Goal: Task Accomplishment & Management: Complete application form

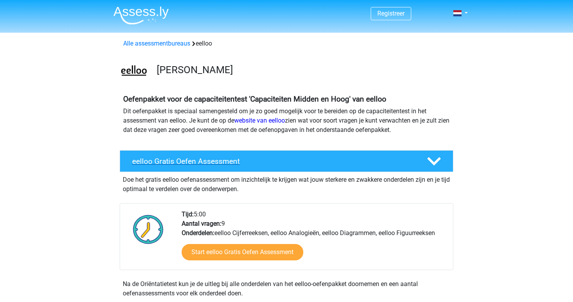
click at [200, 166] on div "eelloo Gratis Oefen Assessment" at bounding box center [287, 161] width 334 height 22
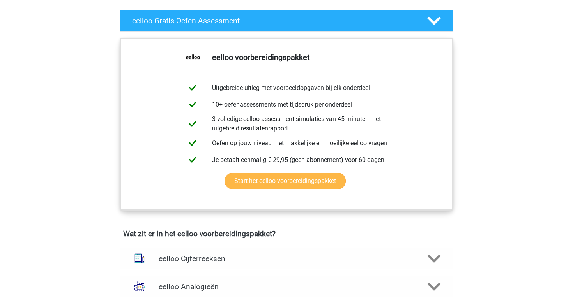
scroll to position [141, 0]
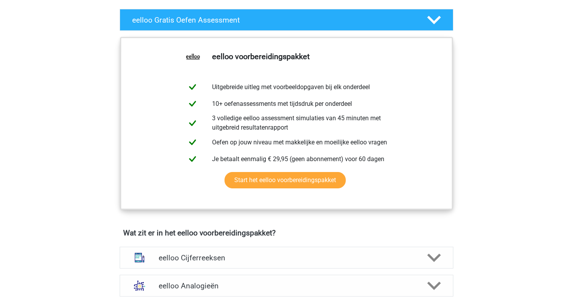
click at [460, 50] on div "eelloo voorbereidingspakket Uitgebreide uitleg met voorbeeldopgaven bij elk ond…" at bounding box center [286, 131] width 370 height 195
click at [431, 19] on polygon at bounding box center [434, 20] width 14 height 9
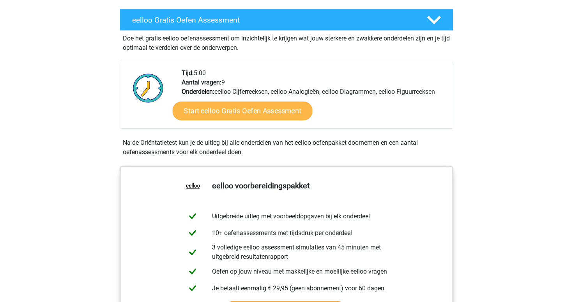
click at [227, 108] on link "Start eelloo Gratis Oefen Assessment" at bounding box center [243, 111] width 140 height 19
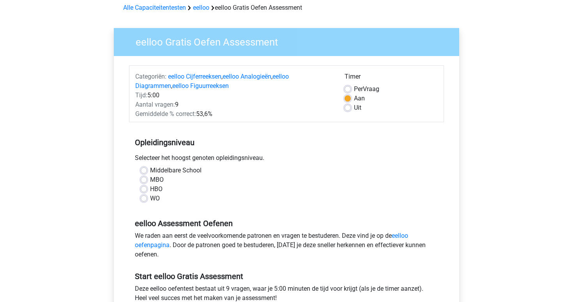
scroll to position [45, 0]
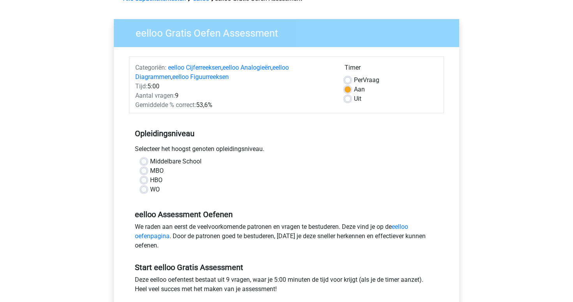
click at [150, 182] on label "HBO" at bounding box center [156, 180] width 12 height 9
click at [144, 182] on input "HBO" at bounding box center [144, 180] width 6 height 8
radio input "true"
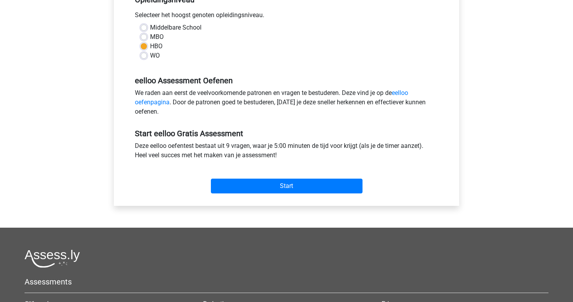
scroll to position [193, 0]
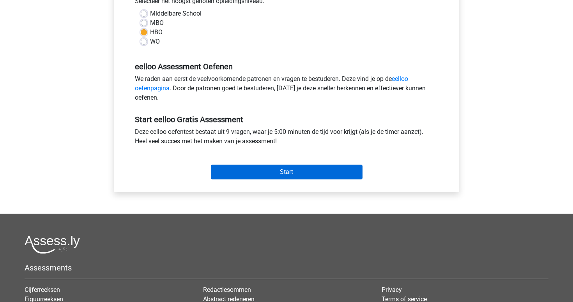
click at [276, 177] on input "Start" at bounding box center [287, 172] width 152 height 15
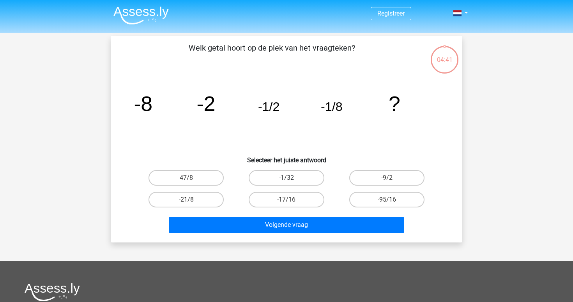
click at [312, 179] on label "-1/32" at bounding box center [286, 178] width 75 height 16
click at [292, 179] on input "-1/32" at bounding box center [289, 180] width 5 height 5
radio input "true"
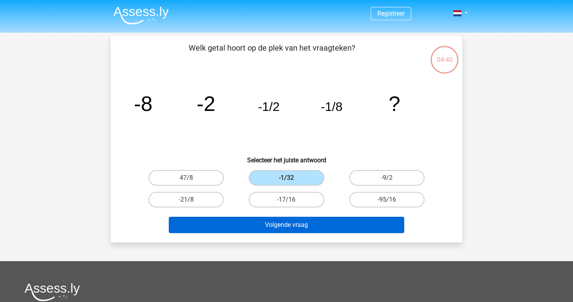
click at [288, 225] on button "Volgende vraag" at bounding box center [287, 225] width 236 height 16
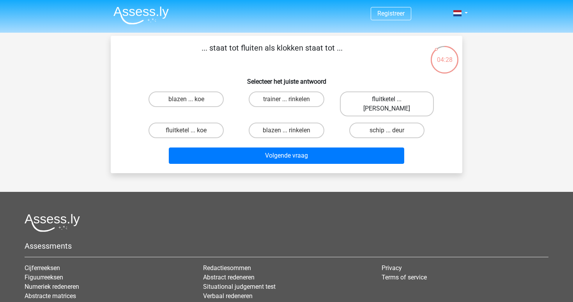
click at [380, 96] on label "fluitketel ... luiden" at bounding box center [387, 104] width 94 height 25
click at [387, 99] on input "fluitketel ... luiden" at bounding box center [389, 101] width 5 height 5
radio input "true"
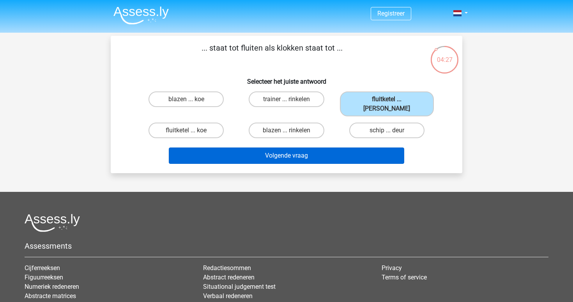
click at [353, 148] on button "Volgende vraag" at bounding box center [287, 156] width 236 height 16
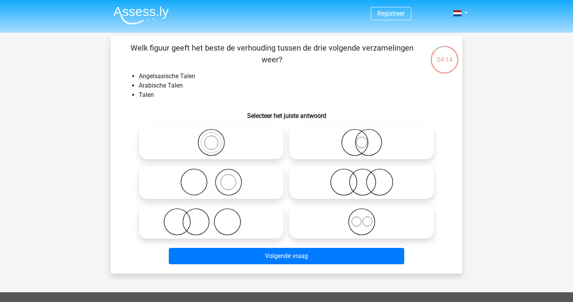
click at [387, 226] on icon at bounding box center [362, 222] width 138 height 27
click at [367, 218] on input "radio" at bounding box center [364, 215] width 5 height 5
radio input "true"
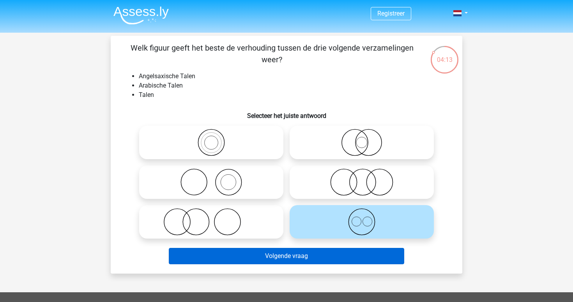
click at [283, 256] on button "Volgende vraag" at bounding box center [287, 256] width 236 height 16
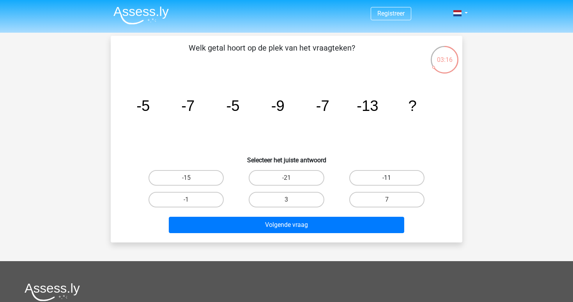
click at [408, 179] on label "-11" at bounding box center [386, 178] width 75 height 16
click at [392, 179] on input "-11" at bounding box center [389, 180] width 5 height 5
radio input "true"
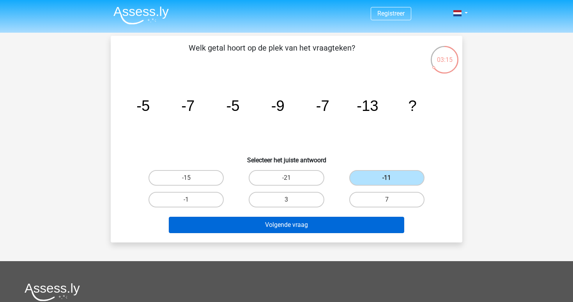
click at [387, 229] on button "Volgende vraag" at bounding box center [287, 225] width 236 height 16
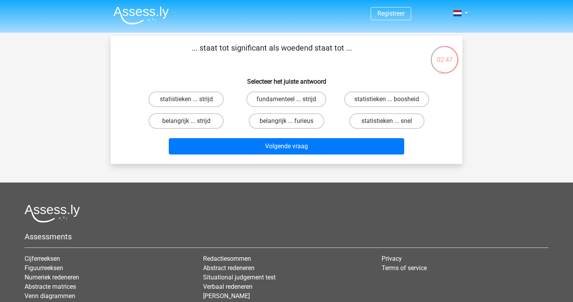
click at [290, 122] on input "belangrijk ... furieus" at bounding box center [289, 123] width 5 height 5
radio input "true"
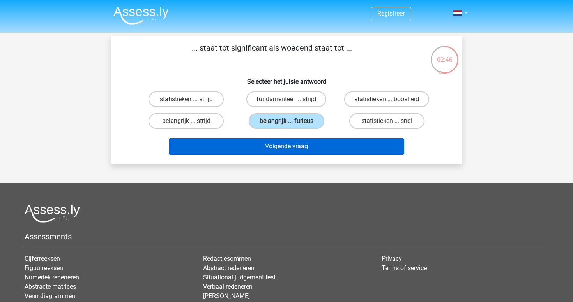
click at [290, 148] on button "Volgende vraag" at bounding box center [287, 146] width 236 height 16
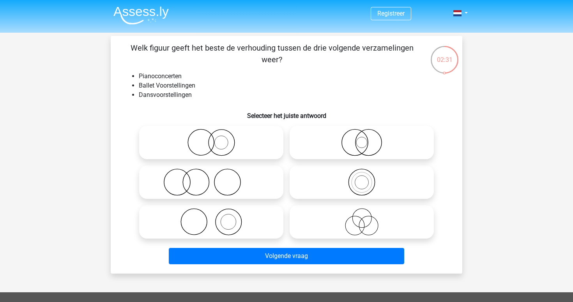
click at [355, 219] on icon at bounding box center [362, 222] width 138 height 27
click at [362, 218] on input "radio" at bounding box center [364, 215] width 5 height 5
radio input "true"
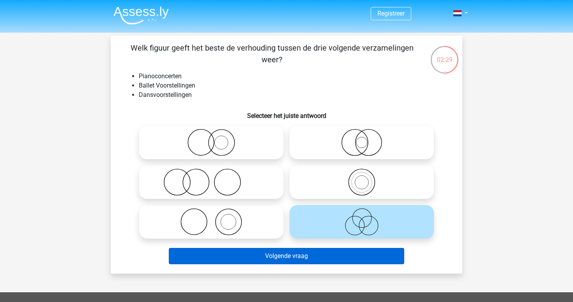
click at [353, 256] on button "Volgende vraag" at bounding box center [287, 256] width 236 height 16
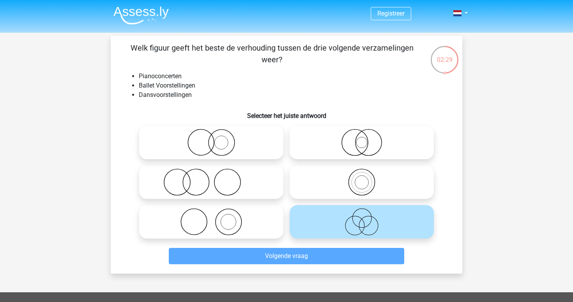
scroll to position [36, 0]
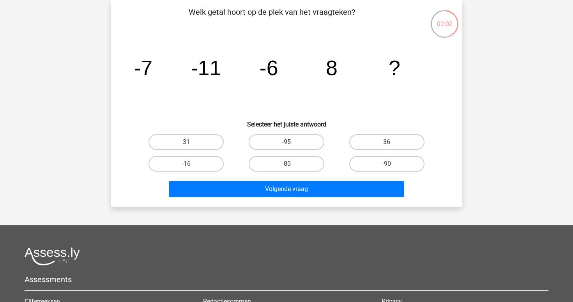
click at [388, 144] on input "36" at bounding box center [389, 144] width 5 height 5
radio input "true"
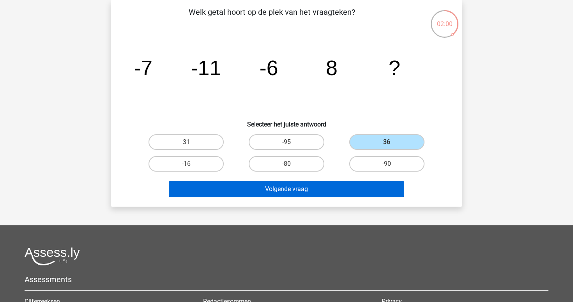
click at [290, 185] on button "Volgende vraag" at bounding box center [287, 189] width 236 height 16
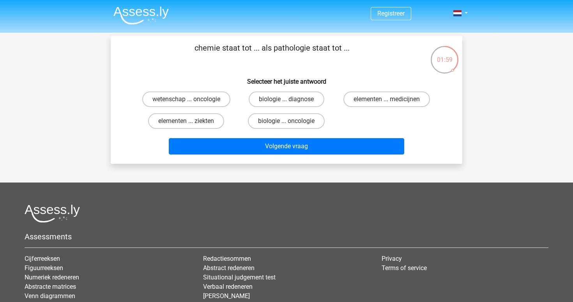
scroll to position [0, 0]
click at [408, 95] on label "elementen ... medicijnen" at bounding box center [386, 100] width 87 height 16
click at [392, 99] on input "elementen ... medicijnen" at bounding box center [389, 101] width 5 height 5
radio input "true"
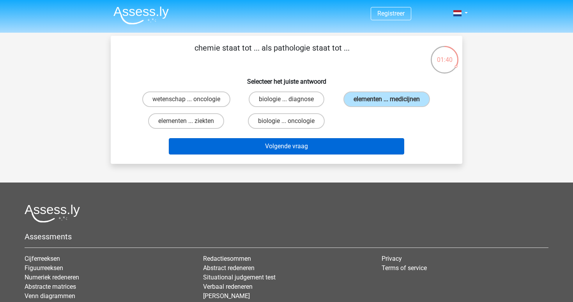
click at [299, 143] on button "Volgende vraag" at bounding box center [287, 146] width 236 height 16
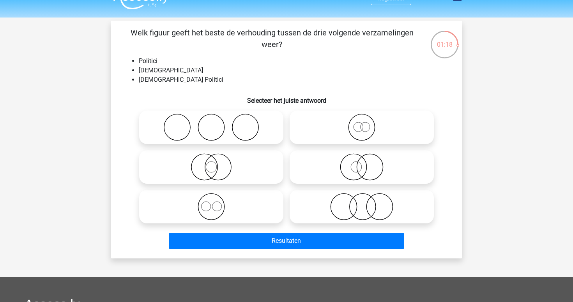
scroll to position [15, 0]
click at [366, 206] on icon at bounding box center [362, 206] width 138 height 27
click at [366, 203] on input "radio" at bounding box center [364, 200] width 5 height 5
radio input "true"
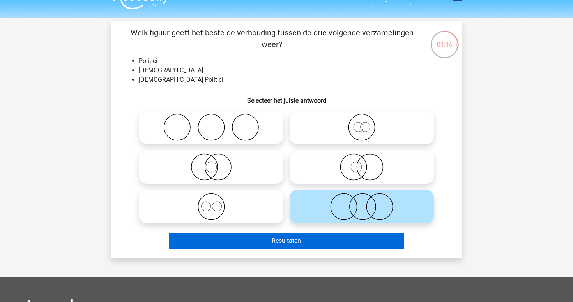
click at [300, 241] on button "Resultaten" at bounding box center [287, 241] width 236 height 16
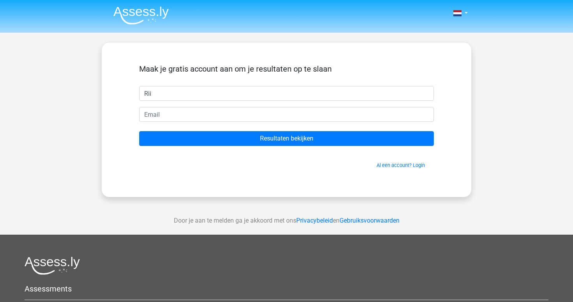
type input "Rii"
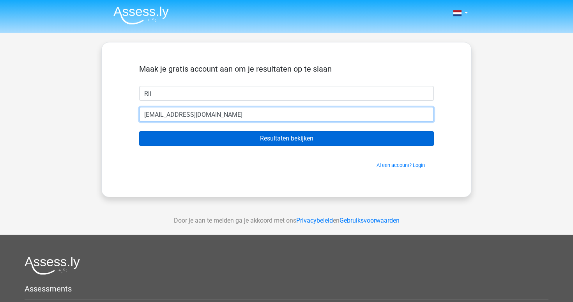
type input "tafel-massieven1b@icloud.com"
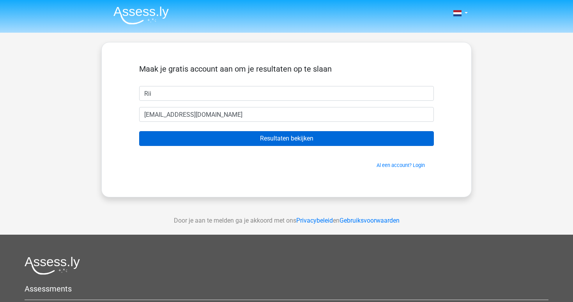
click at [291, 136] on input "Resultaten bekijken" at bounding box center [286, 138] width 295 height 15
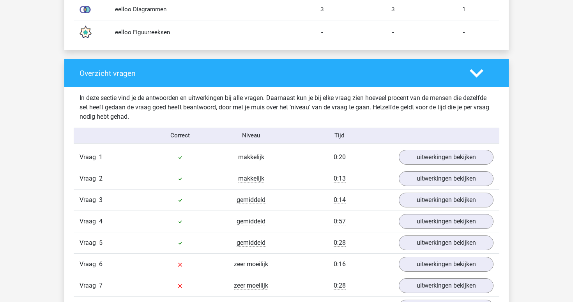
scroll to position [735, 0]
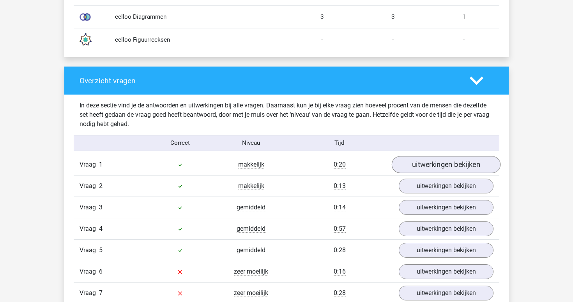
click at [437, 163] on link "uitwerkingen bekijken" at bounding box center [446, 164] width 109 height 17
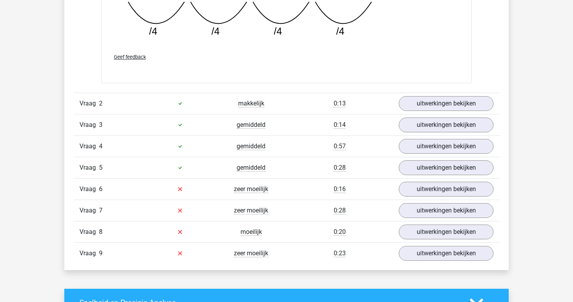
scroll to position [1166, 0]
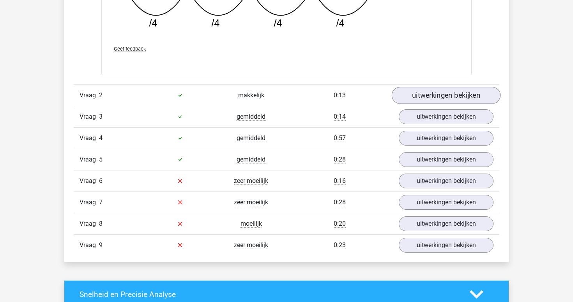
click at [440, 95] on link "uitwerkingen bekijken" at bounding box center [446, 95] width 109 height 17
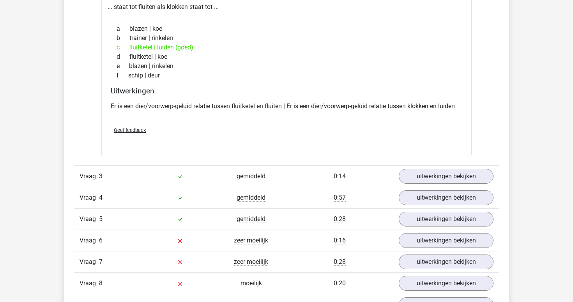
scroll to position [1285, 0]
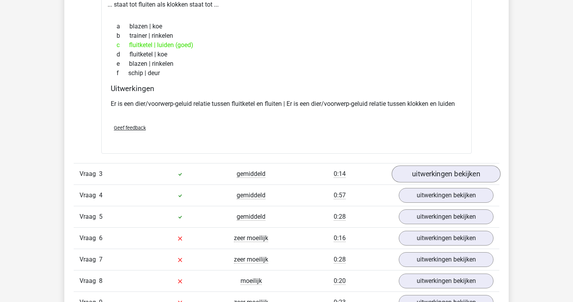
click at [462, 172] on link "uitwerkingen bekijken" at bounding box center [446, 174] width 109 height 17
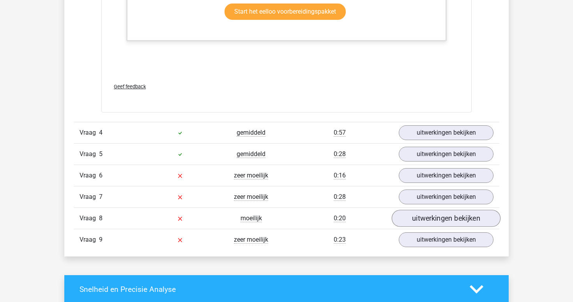
scroll to position [1855, 0]
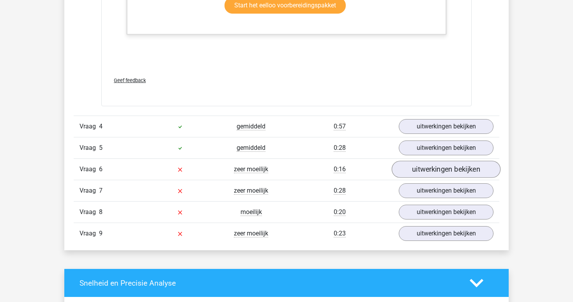
click at [456, 168] on link "uitwerkingen bekijken" at bounding box center [446, 169] width 109 height 17
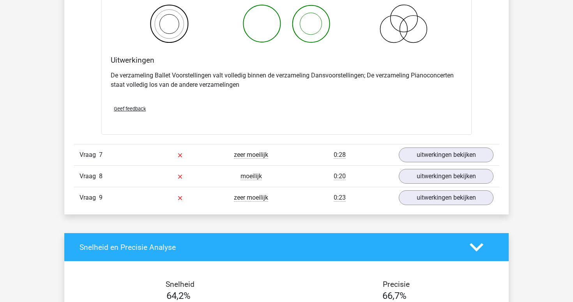
scroll to position [2189, 0]
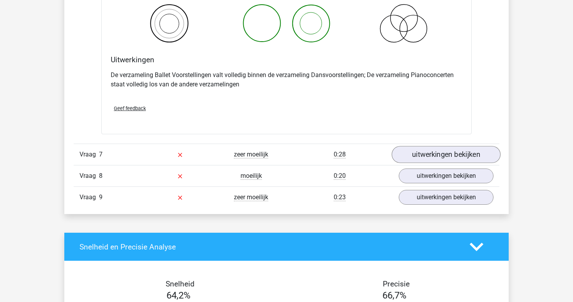
click at [474, 153] on link "uitwerkingen bekijken" at bounding box center [446, 154] width 109 height 17
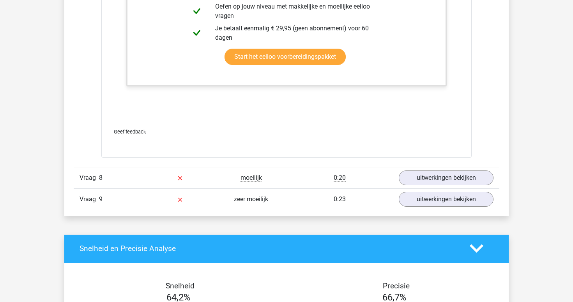
scroll to position [2678, 0]
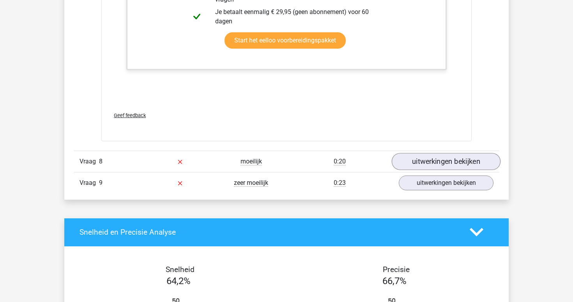
click at [445, 158] on link "uitwerkingen bekijken" at bounding box center [446, 161] width 109 height 17
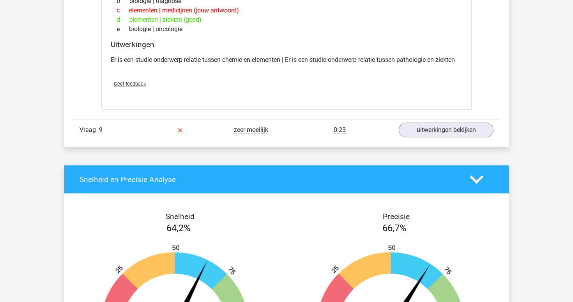
scroll to position [2909, 0]
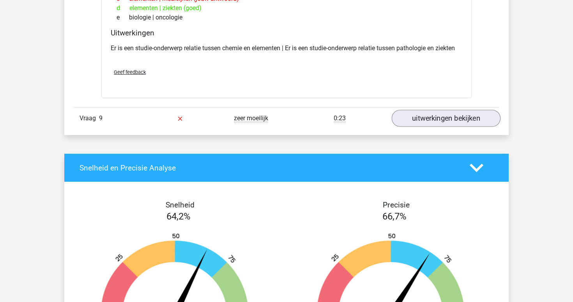
click at [431, 114] on link "uitwerkingen bekijken" at bounding box center [446, 118] width 109 height 17
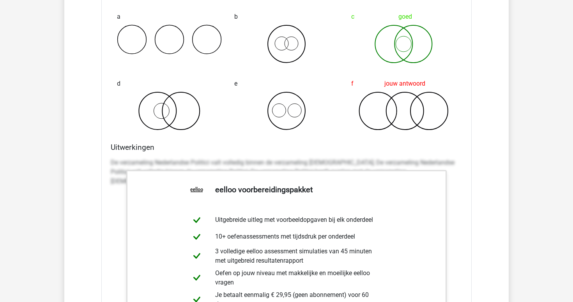
scroll to position [3116, 0]
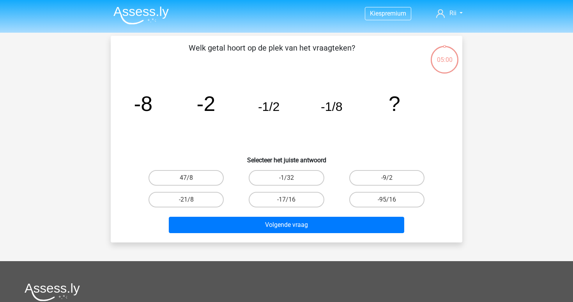
scroll to position [15, 0]
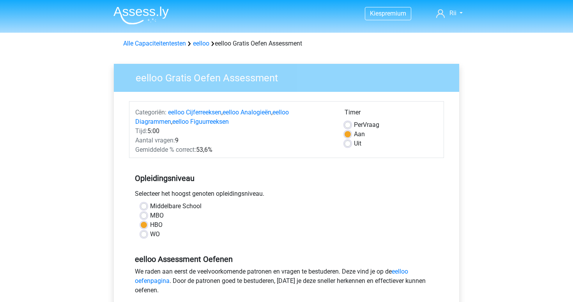
scroll to position [193, 0]
